Goal: Information Seeking & Learning: Learn about a topic

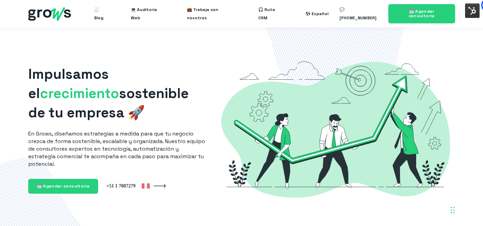
click at [90, 13] on ul "🧾 Blog 💻 Auditoría Web 💼 Trabaja con nosotros 🎧 Ruta CRM" at bounding box center [188, 14] width 211 height 22
click at [95, 14] on ul "🧾 Blog 💻 Auditoría Web 💼 Trabaja con nosotros 🎧 Ruta CRM" at bounding box center [188, 14] width 211 height 22
click at [101, 15] on span "🧾 Blog" at bounding box center [101, 14] width 14 height 22
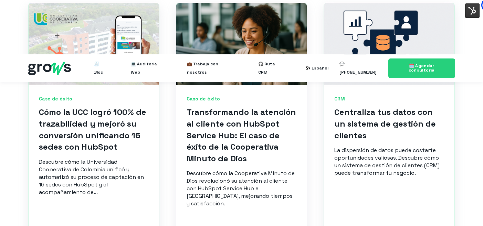
scroll to position [339, 0]
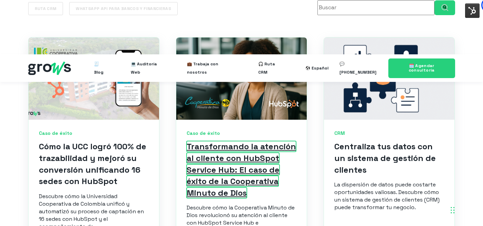
click at [230, 141] on link "Transformando la atención al cliente con HubSpot Service Hub: El caso de éxito …" at bounding box center [242, 169] width 110 height 57
